Goal: Find specific page/section: Find specific page/section

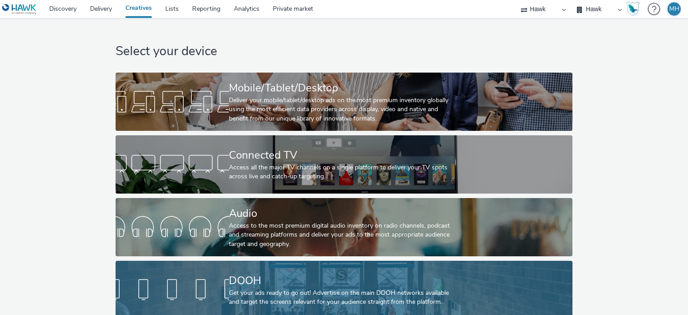
click at [215, 292] on div at bounding box center [172, 289] width 113 height 29
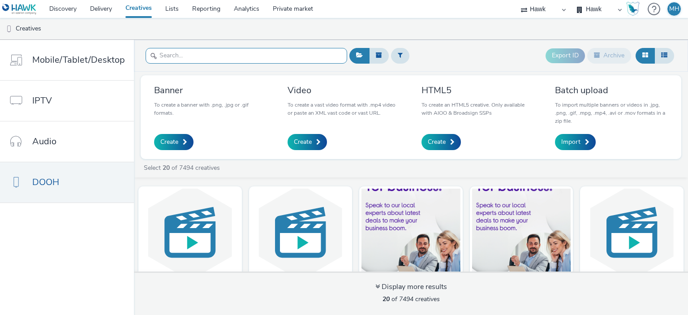
click at [181, 51] on input "text" at bounding box center [247, 56] width 202 height 16
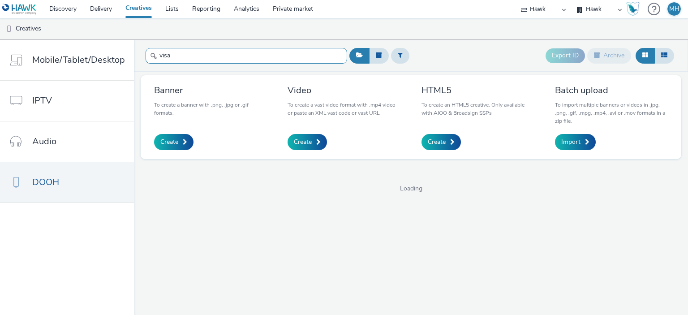
type input "visa"
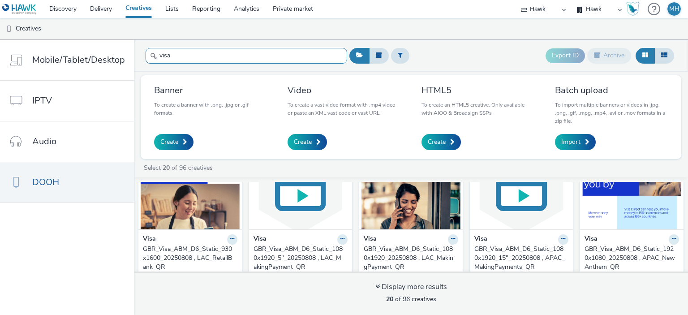
scroll to position [523, 0]
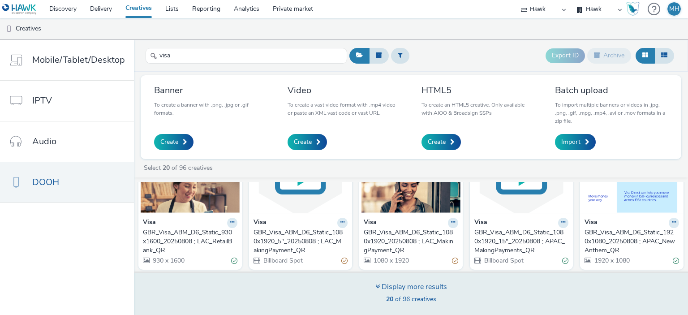
click at [429, 292] on div "Display more results" at bounding box center [411, 287] width 72 height 10
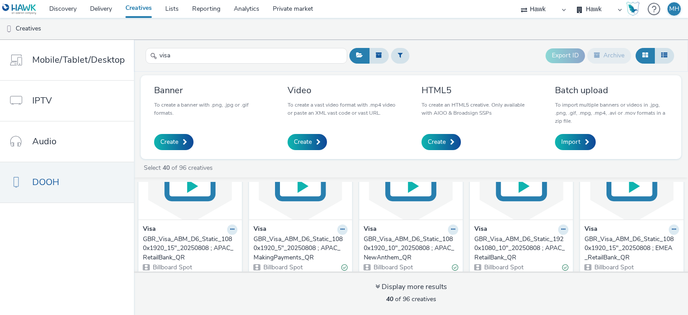
scroll to position [1136, 0]
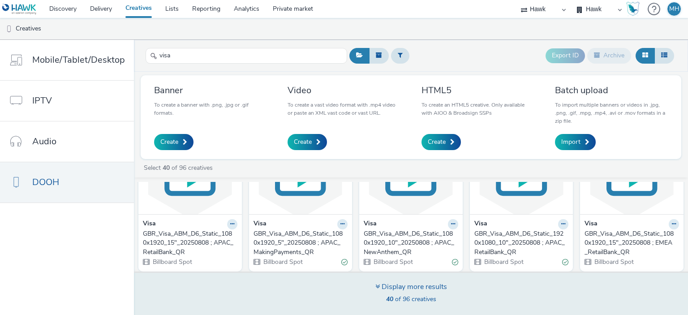
click at [442, 306] on div "Display more results 40 of 96 creatives" at bounding box center [411, 292] width 560 height 43
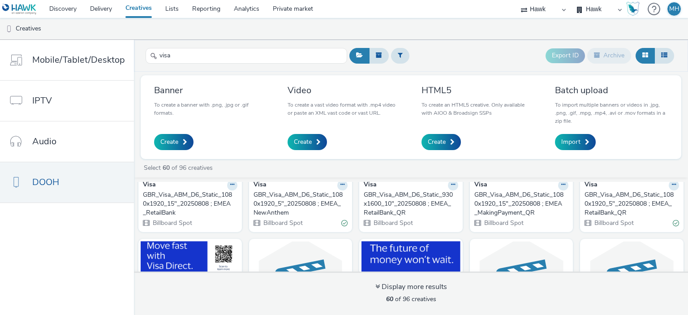
scroll to position [1281, 0]
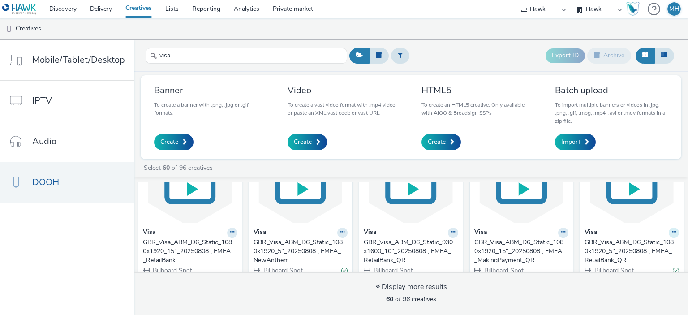
drag, startPoint x: 614, startPoint y: 244, endPoint x: 665, endPoint y: 231, distance: 53.1
click at [672, 231] on icon at bounding box center [674, 231] width 4 height 5
click at [652, 245] on link "Edit" at bounding box center [645, 248] width 67 height 18
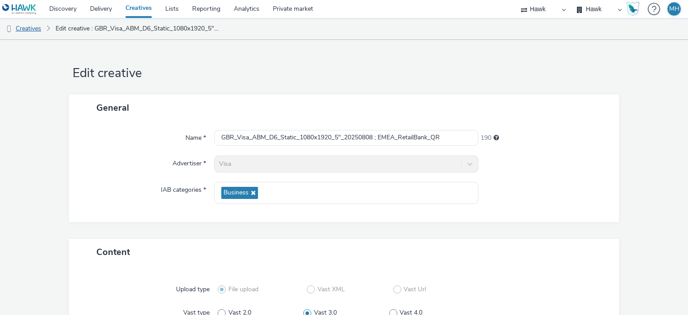
click at [23, 31] on link "Creatives" at bounding box center [23, 28] width 46 height 21
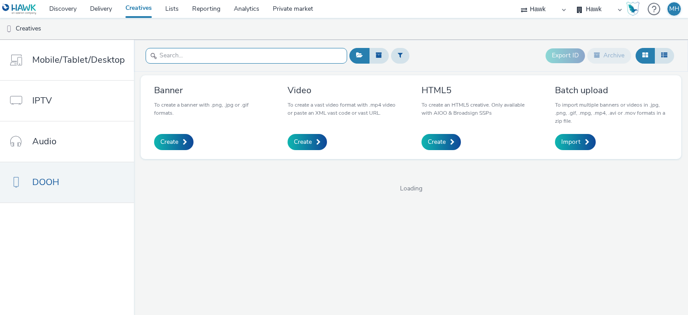
click at [206, 52] on input "text" at bounding box center [247, 56] width 202 height 16
type input "visa"
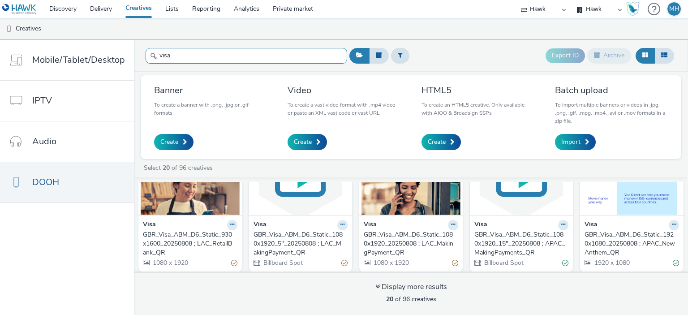
scroll to position [523, 0]
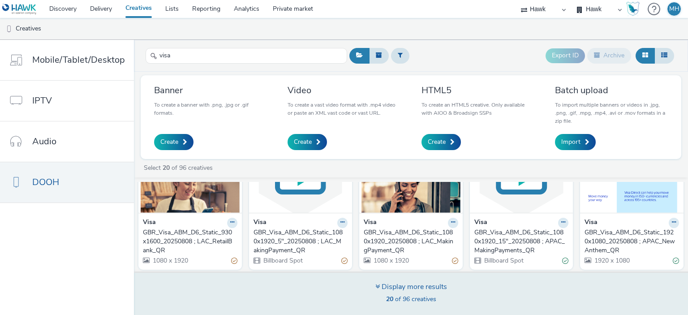
click at [520, 281] on div "Display more results 20 of 96 creatives" at bounding box center [411, 292] width 560 height 43
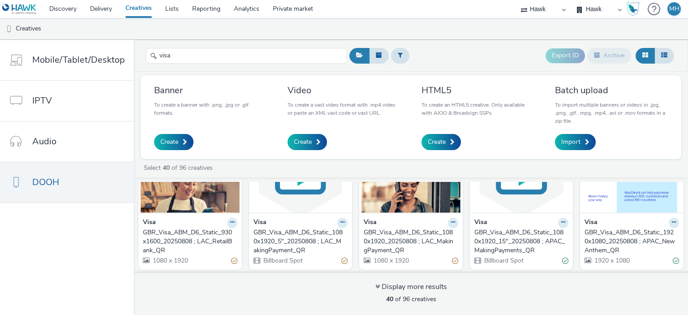
scroll to position [1136, 0]
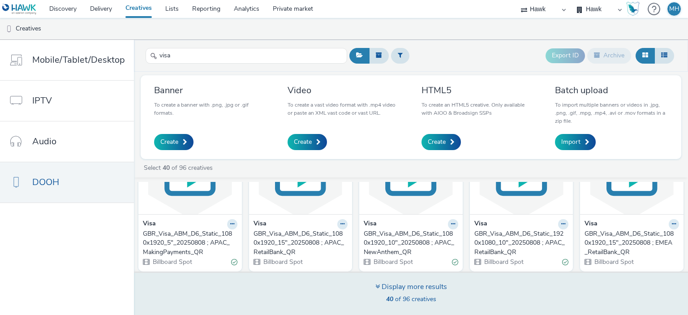
click at [544, 300] on div "Display more results 40 of 96 creatives" at bounding box center [411, 292] width 560 height 43
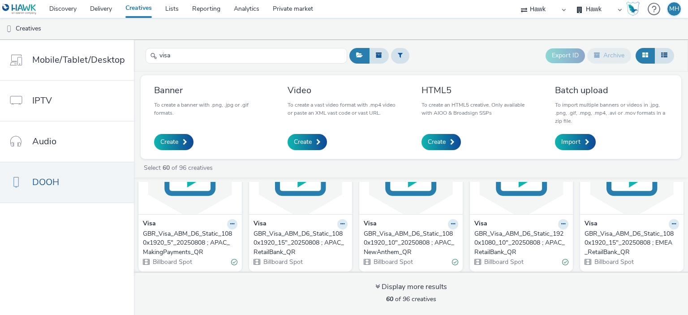
scroll to position [1748, 0]
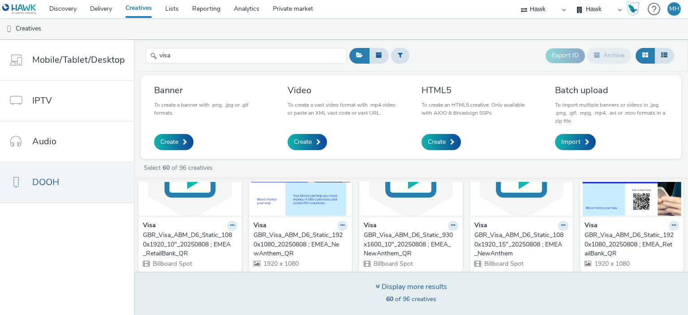
click at [645, 299] on div "Display more results 60 of 96 creatives" at bounding box center [411, 292] width 560 height 43
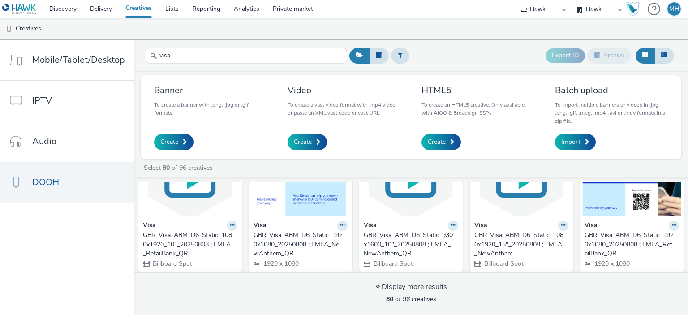
click at [315, 233] on div "GBR_Visa_ABM_D6_Static_1920x1080_20250808 ; EMEA_NewAnthem_QR" at bounding box center [298, 244] width 91 height 27
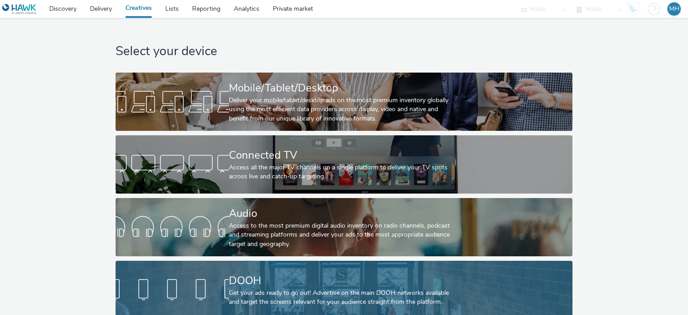
click at [298, 265] on div "DOOH Get your ads ready to go out! Advertise on the main DOOH networks availabl…" at bounding box center [342, 290] width 227 height 58
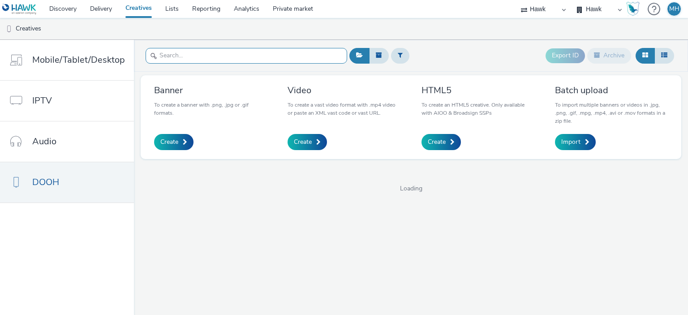
click at [167, 58] on input "text" at bounding box center [247, 56] width 202 height 16
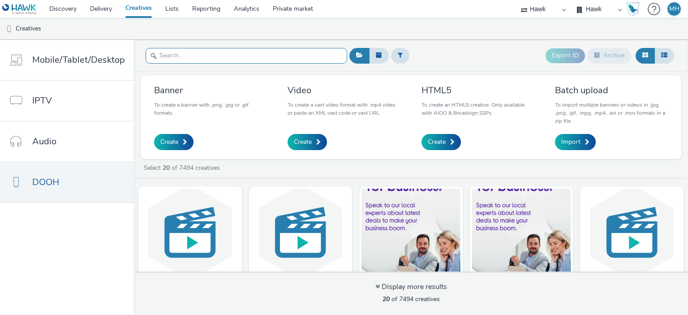
paste input "GBR_Wella_Smooth_D6_10s_20250908; Boots_100m_V1"
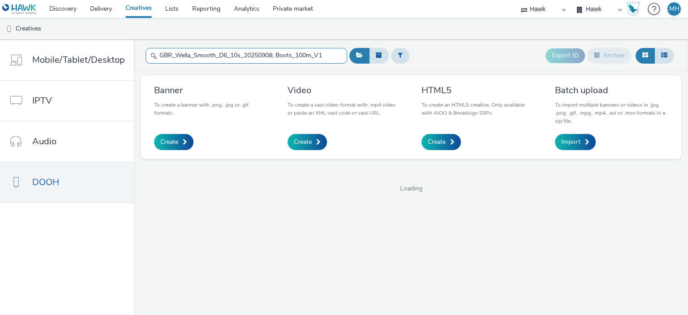
type input "GBR_Wella_Smooth_D6_10s_20250908; Boots_100m_V1"
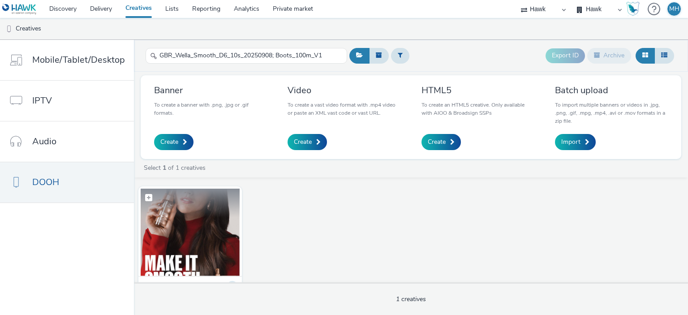
click at [188, 236] on img at bounding box center [190, 232] width 99 height 87
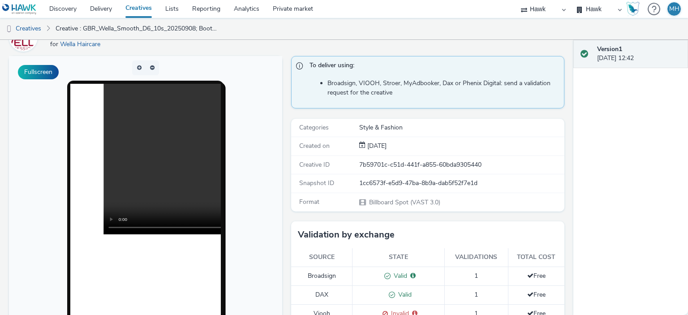
scroll to position [49, 0]
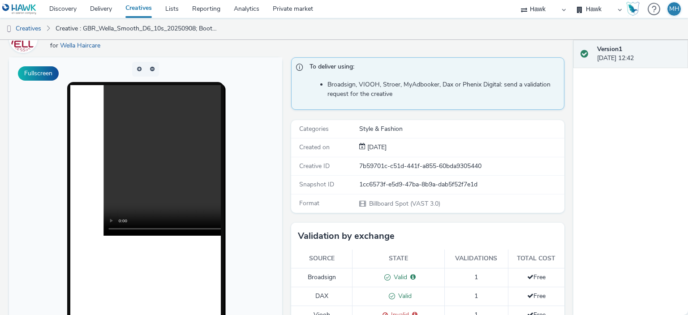
click at [412, 314] on icon at bounding box center [414, 314] width 5 height 6
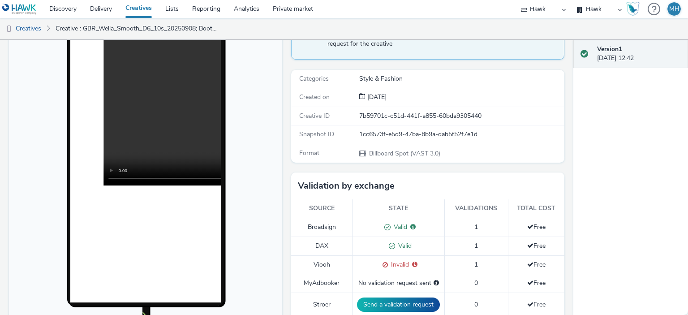
scroll to position [0, 0]
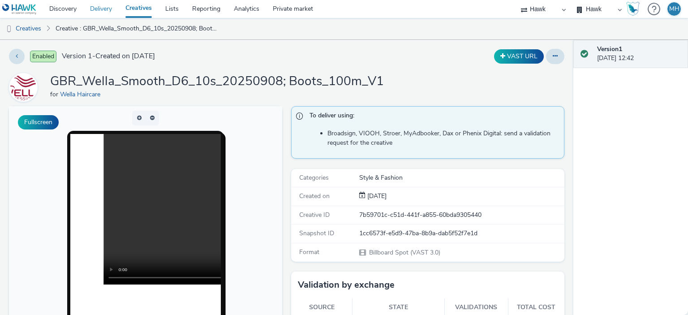
click at [104, 10] on link "Delivery" at bounding box center [100, 9] width 35 height 18
